Goal: Transaction & Acquisition: Subscribe to service/newsletter

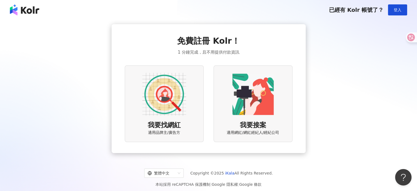
click at [189, 115] on div "我要找網紅 適用品牌主/廣告方" at bounding box center [164, 103] width 79 height 77
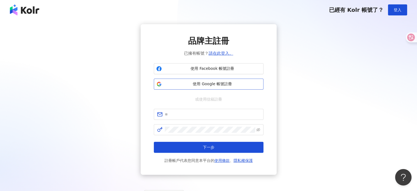
click at [202, 87] on button "使用 Google 帳號註冊" at bounding box center [209, 83] width 110 height 11
click at [234, 84] on span "使用 Google 帳號註冊" at bounding box center [212, 83] width 97 height 5
